Goal: Information Seeking & Learning: Learn about a topic

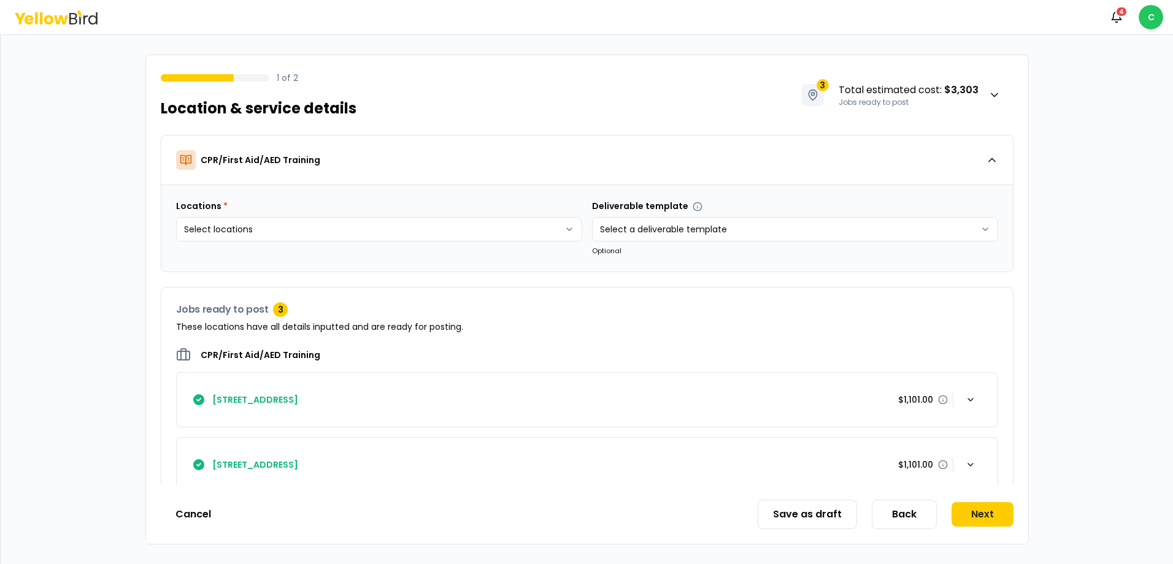
click at [1114, 19] on icon "button" at bounding box center [1116, 17] width 12 height 12
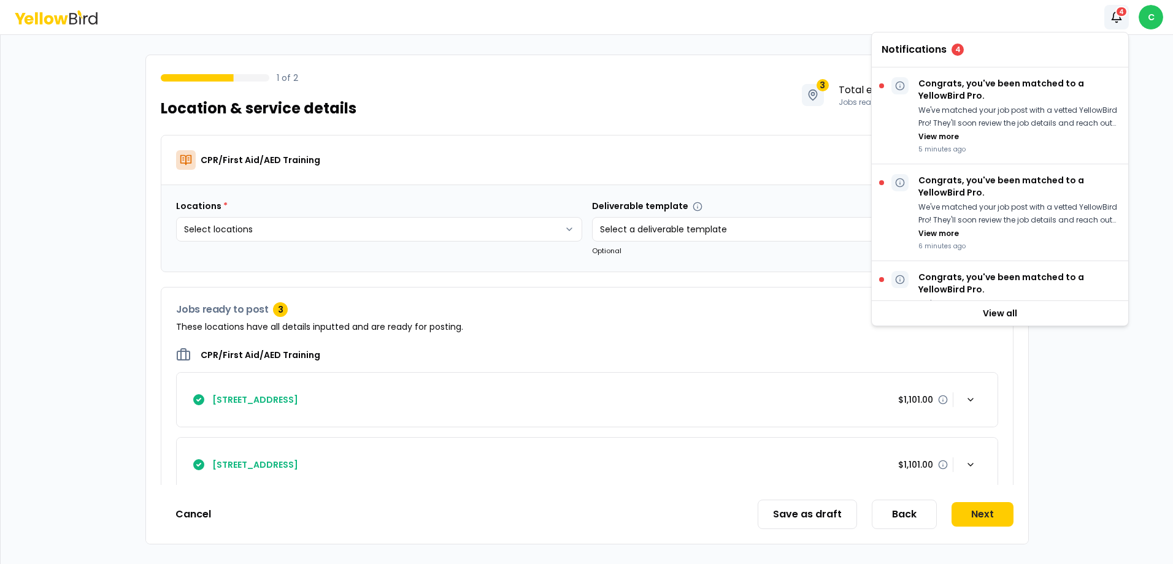
click at [1019, 94] on p "Congrats, you've been matched to a YellowBird Pro." at bounding box center [1018, 89] width 200 height 25
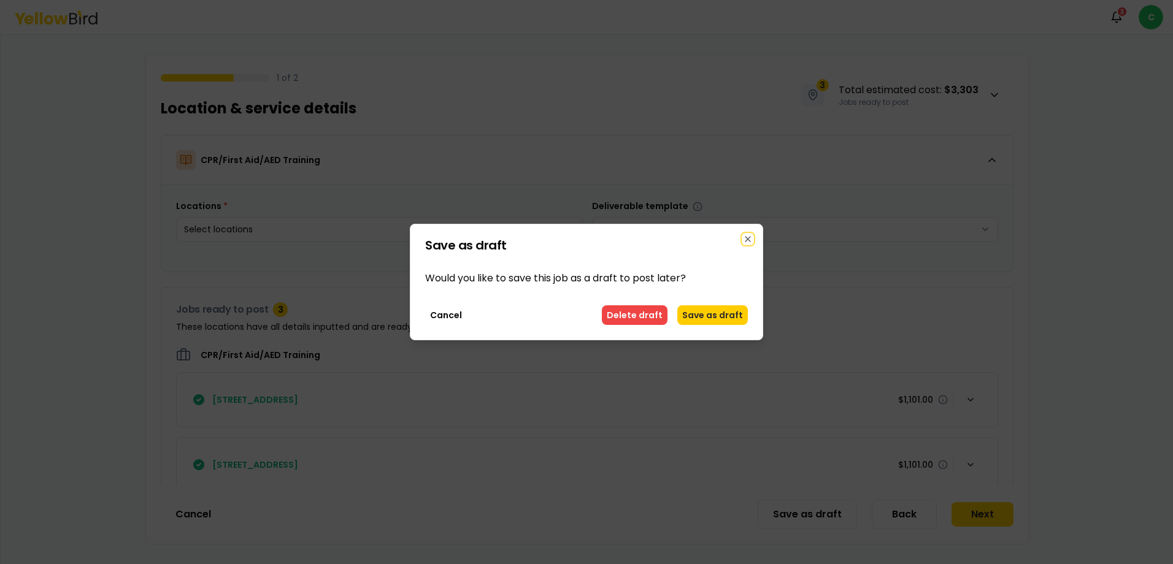
click at [745, 241] on icon "button" at bounding box center [748, 239] width 10 height 10
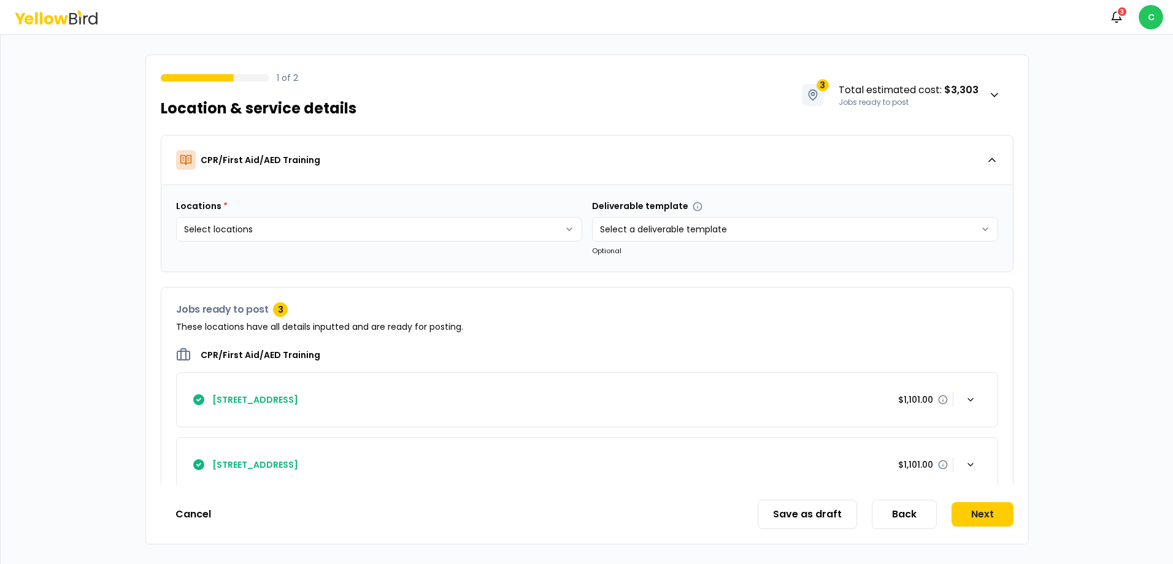
click at [1114, 14] on icon "button" at bounding box center [1116, 16] width 9 height 8
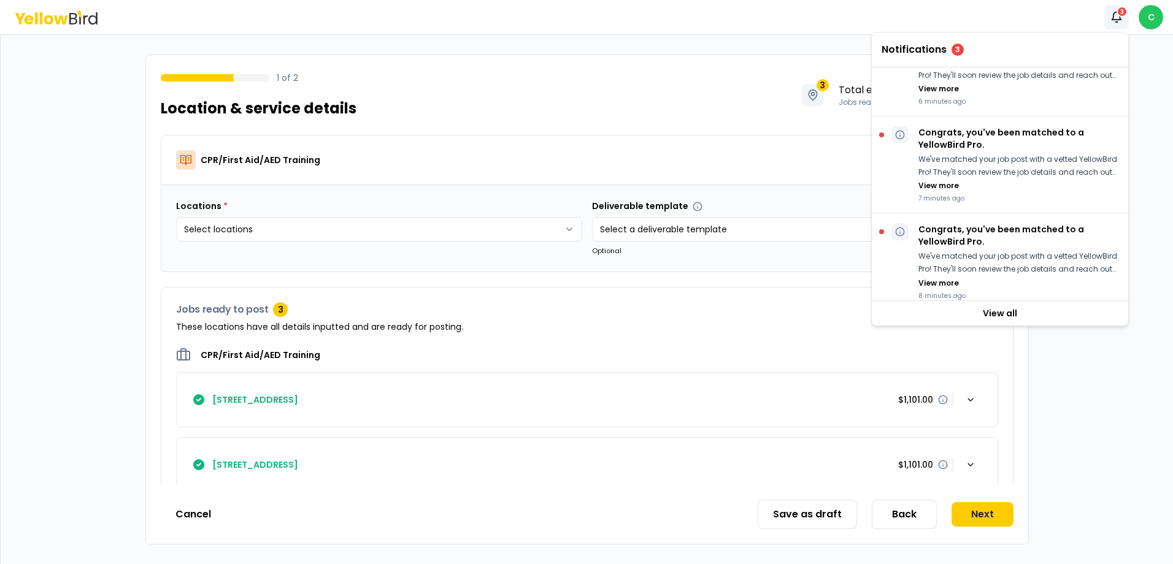
scroll to position [157, 0]
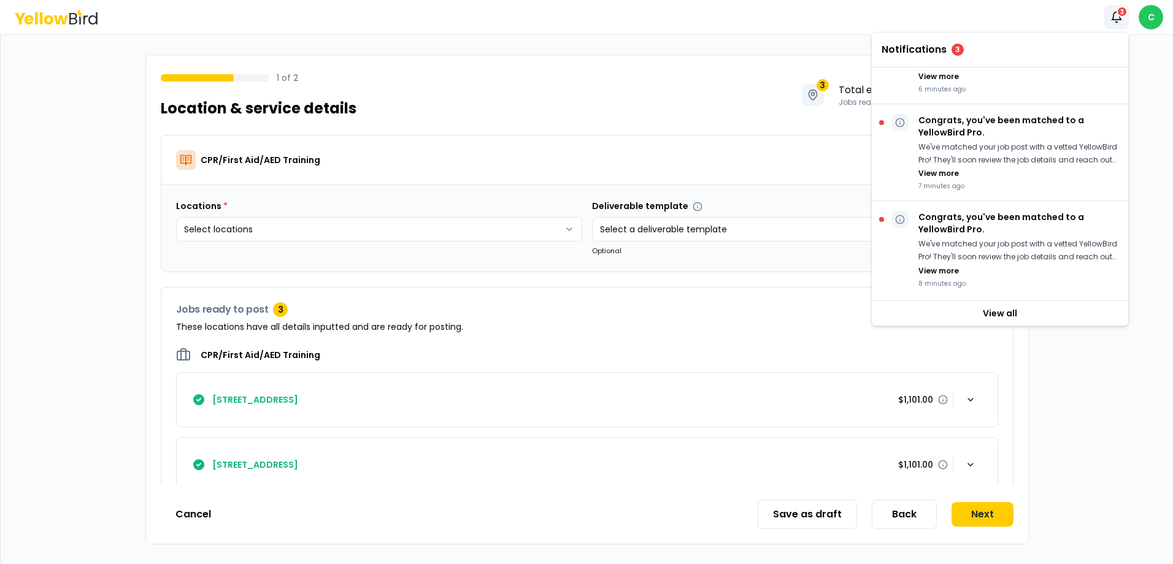
click at [777, 152] on div "CPR/First Aid/AED Training" at bounding box center [581, 160] width 810 height 20
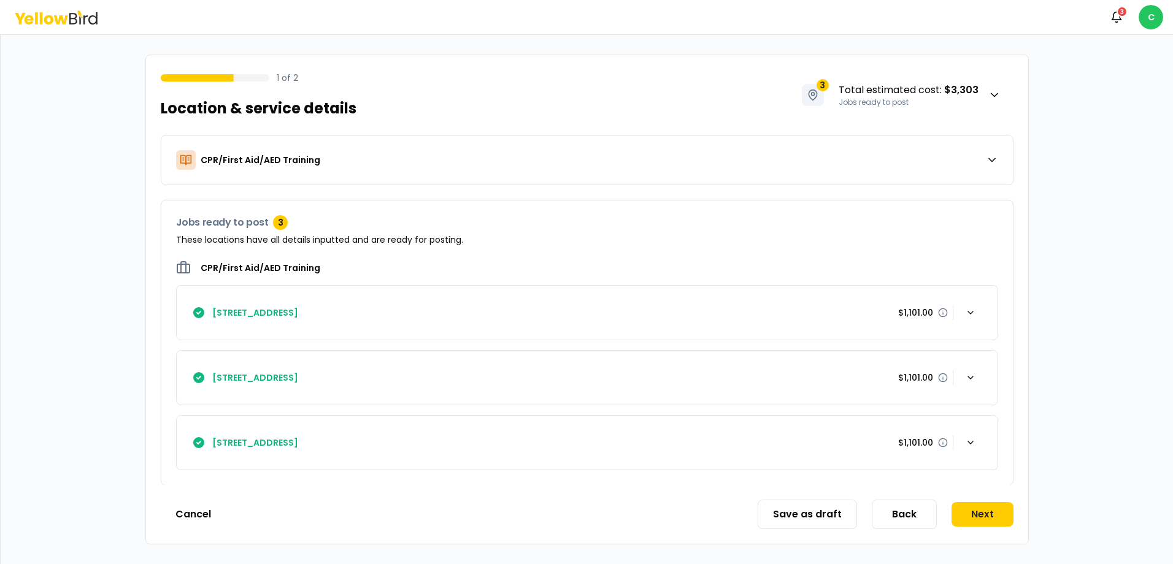
click at [777, 152] on div "CPR/First Aid/AED Training" at bounding box center [581, 160] width 810 height 20
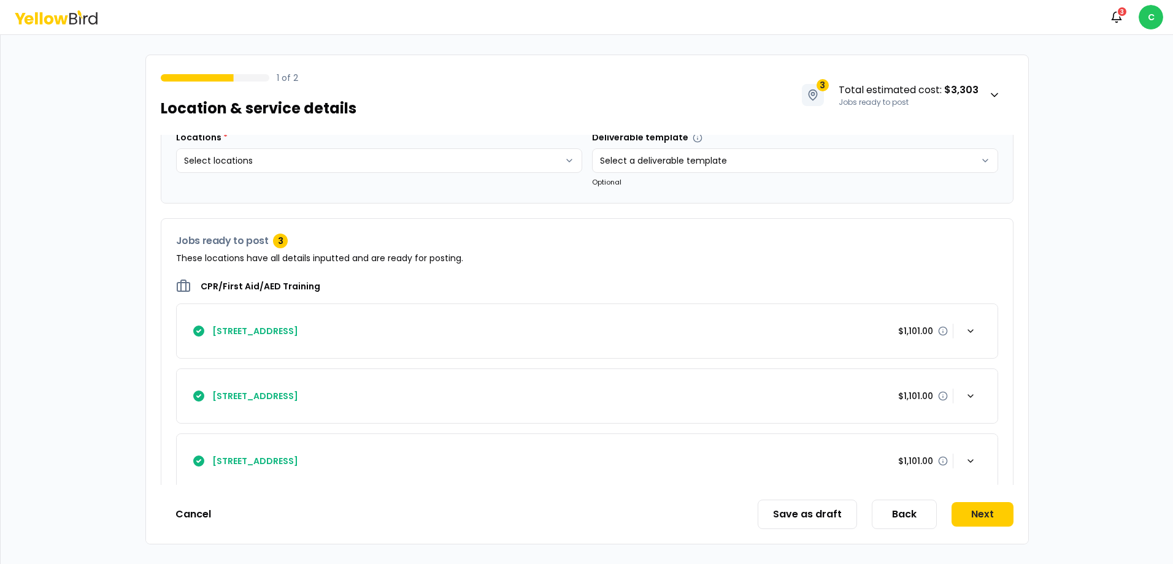
scroll to position [88, 0]
